Goal: Navigation & Orientation: Find specific page/section

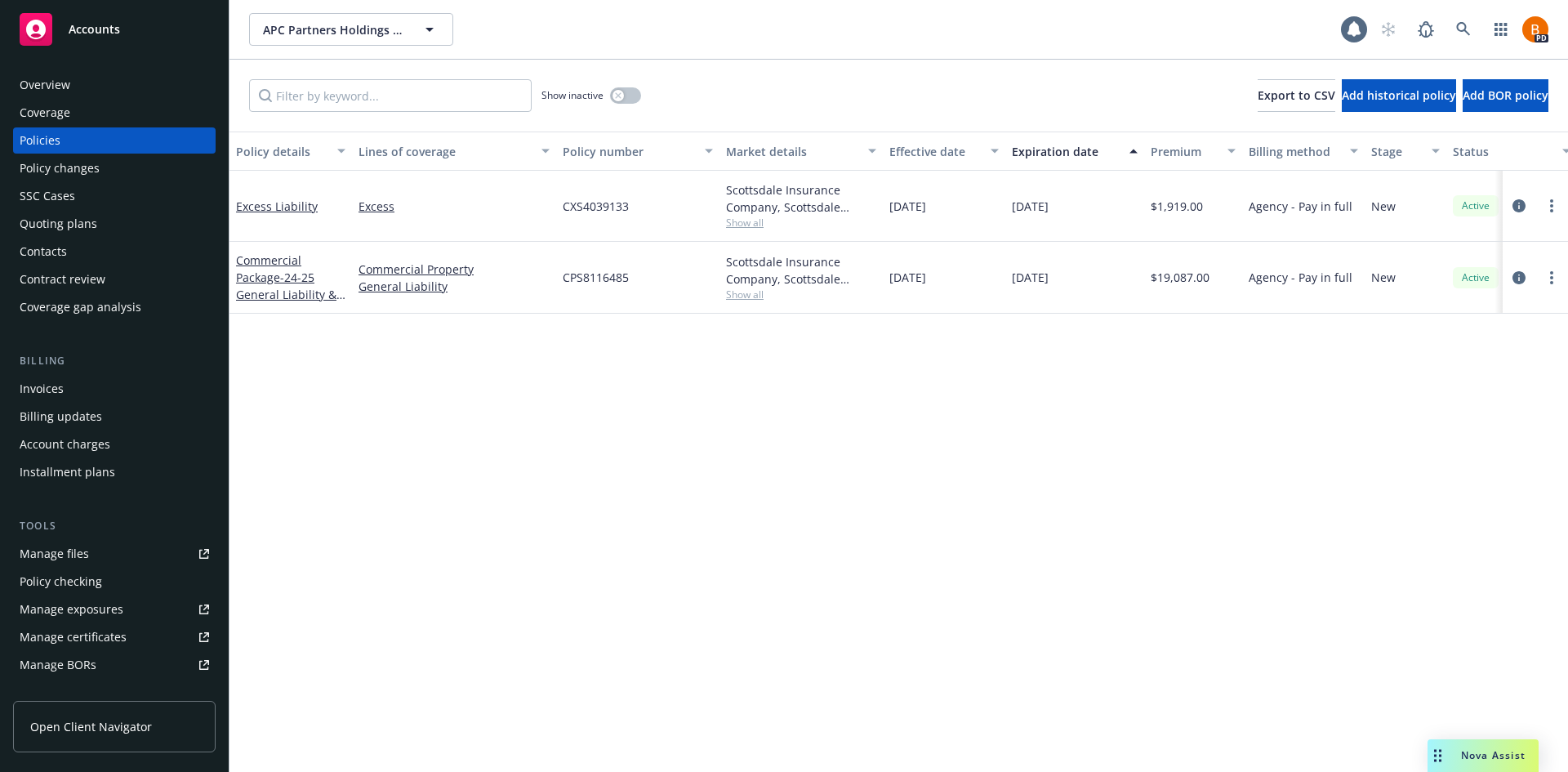
click at [78, 32] on span "Accounts" at bounding box center [94, 30] width 51 height 13
